Goal: Information Seeking & Learning: Find specific fact

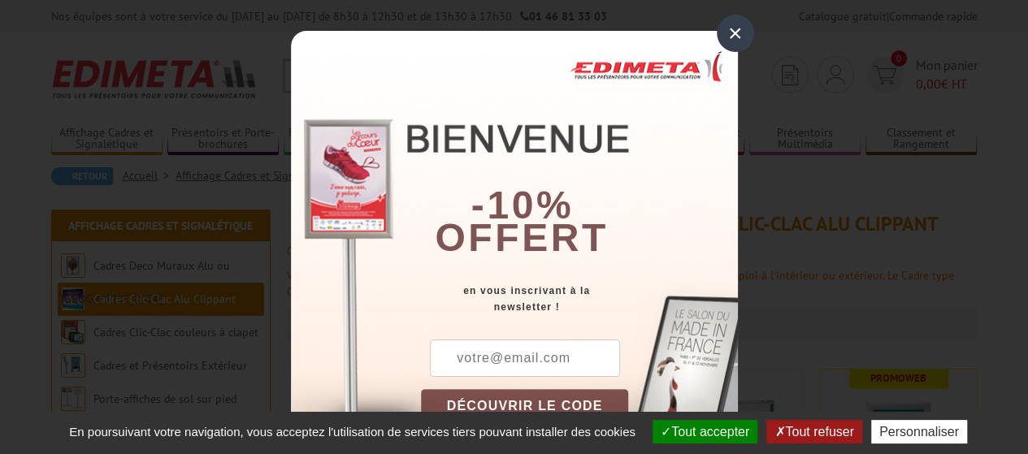
click at [727, 36] on div "×" at bounding box center [735, 33] width 37 height 37
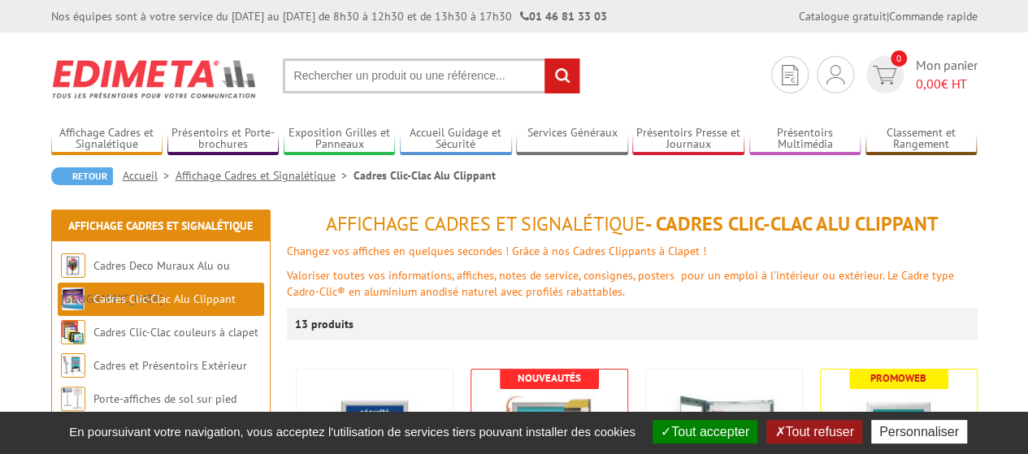
click at [302, 77] on input "text" at bounding box center [432, 76] width 298 height 35
click at [299, 80] on input "text" at bounding box center [432, 76] width 298 height 35
type input "cadre alu noir 58 x78"
click at [561, 74] on input "rechercher" at bounding box center [562, 76] width 35 height 35
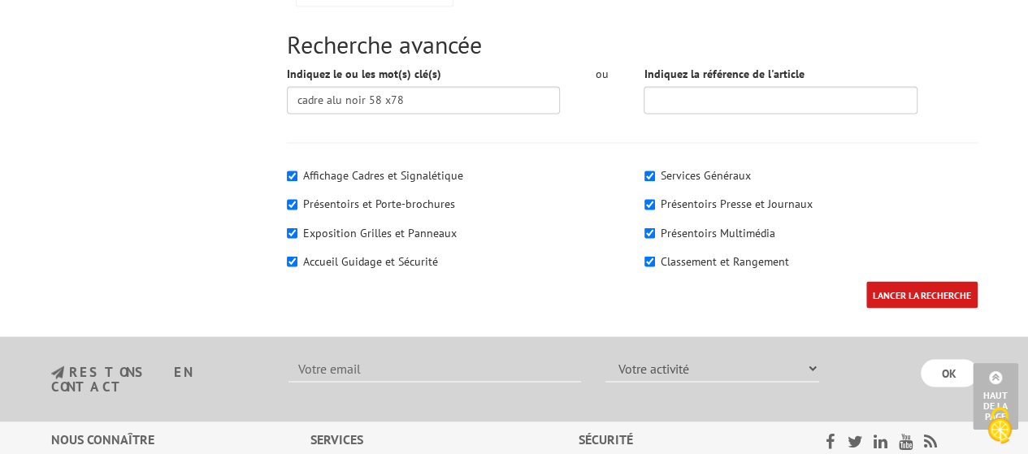
scroll to position [1335, 0]
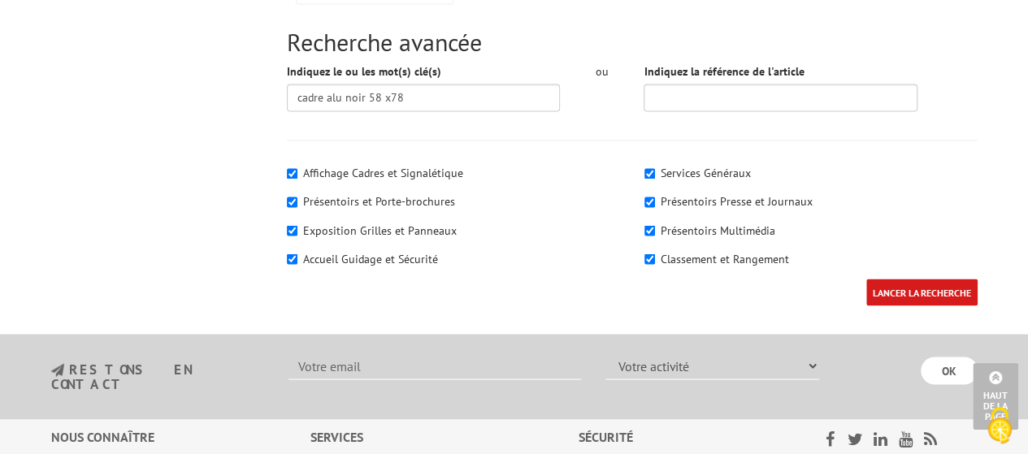
click at [912, 294] on input "LANCER LA RECHERCHE" at bounding box center [922, 292] width 111 height 27
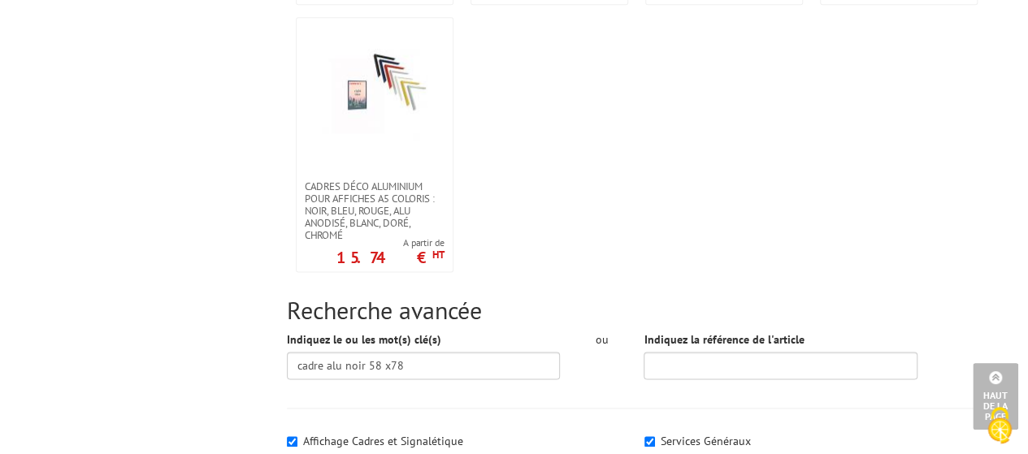
scroll to position [1070, 0]
